Goal: Task Accomplishment & Management: Manage account settings

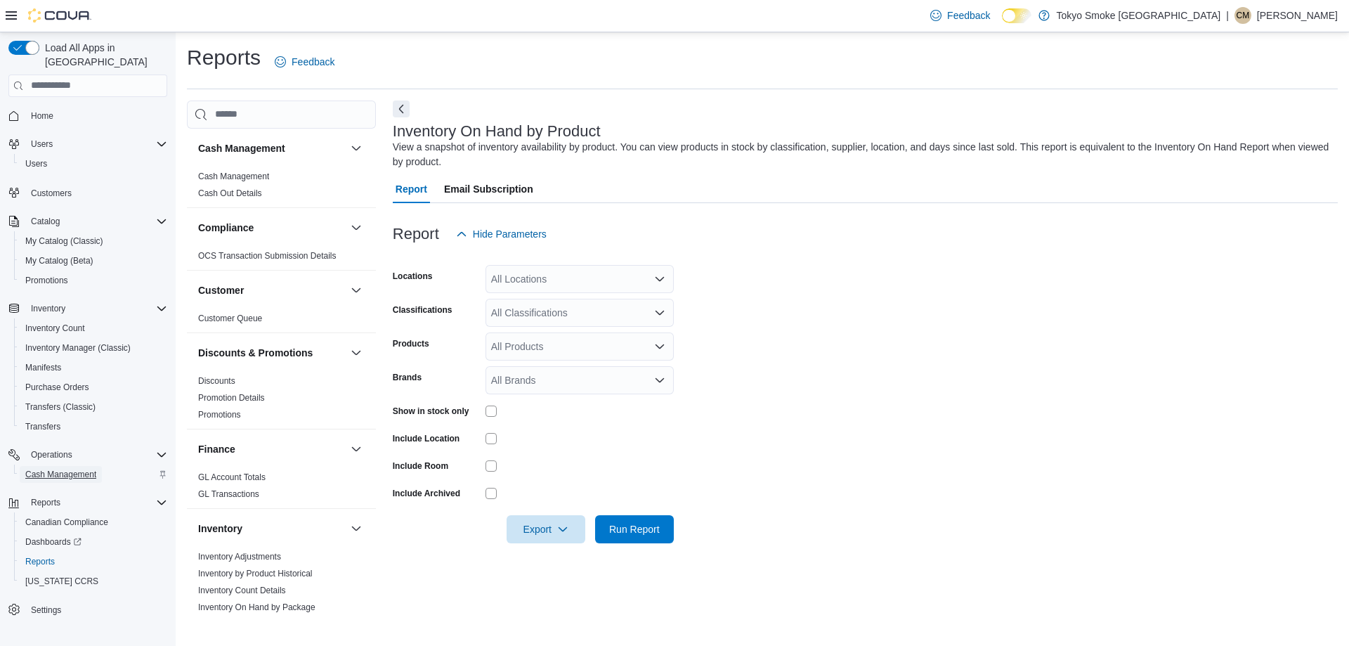
click at [51, 469] on span "Cash Management" at bounding box center [60, 474] width 71 height 11
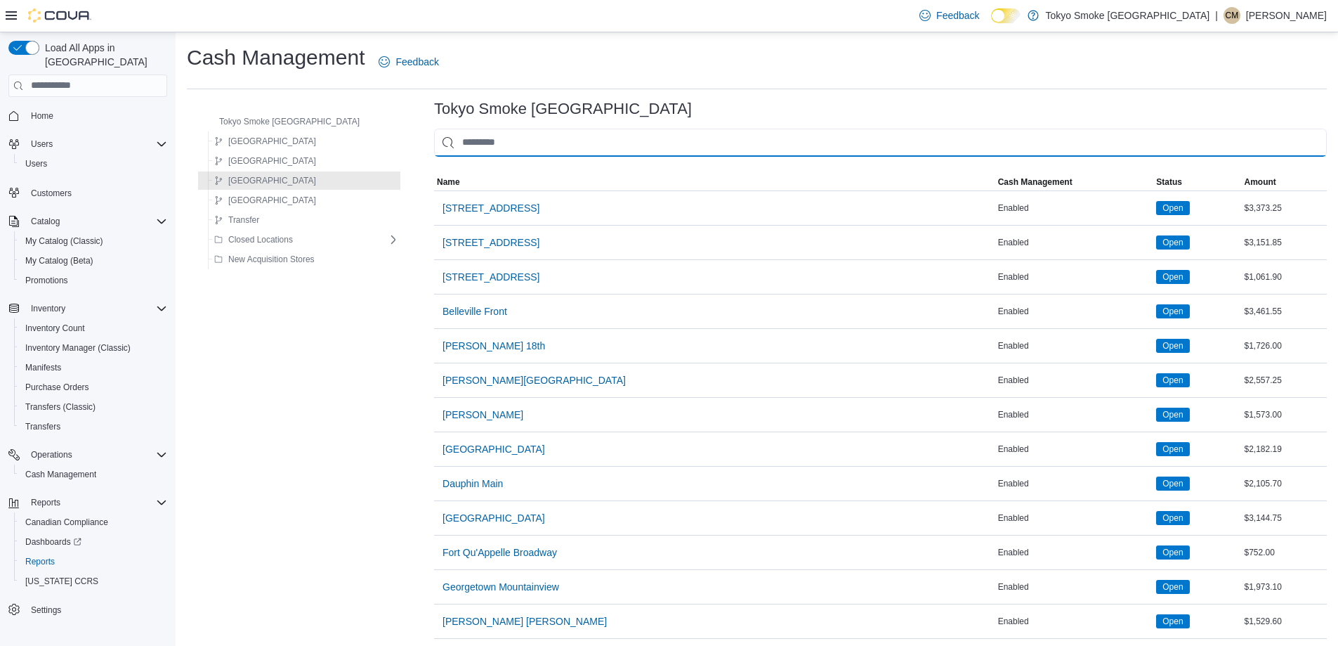
click at [443, 143] on input "This is a search bar. As you type, the results lower in the page will automatic…" at bounding box center [880, 143] width 893 height 28
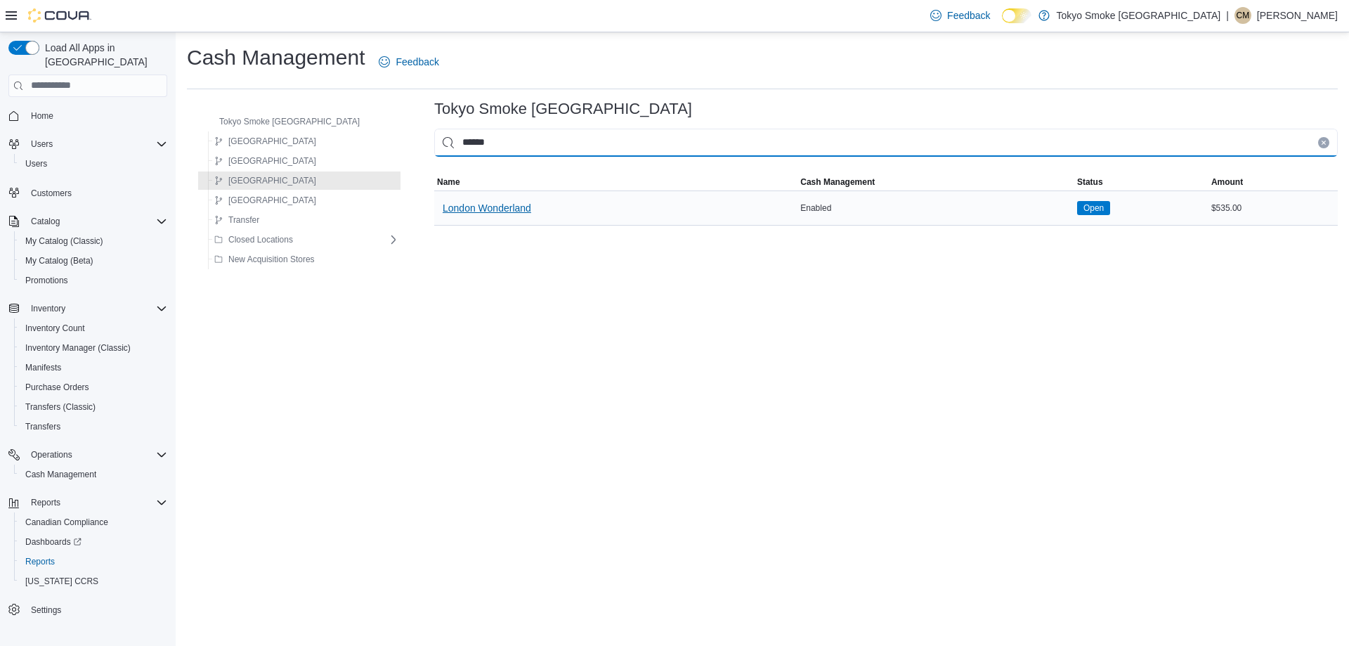
type input "******"
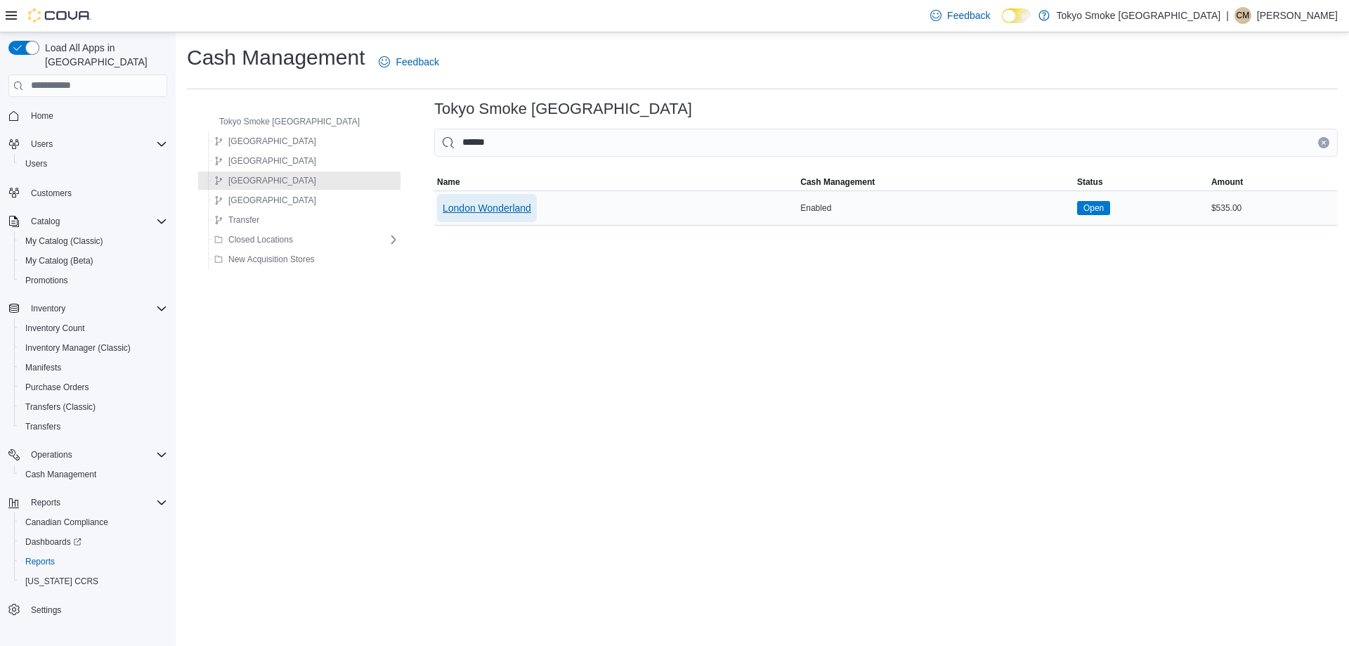
click at [465, 194] on span "London Wonderland" at bounding box center [487, 208] width 89 height 28
